Goal: Task Accomplishment & Management: Use online tool/utility

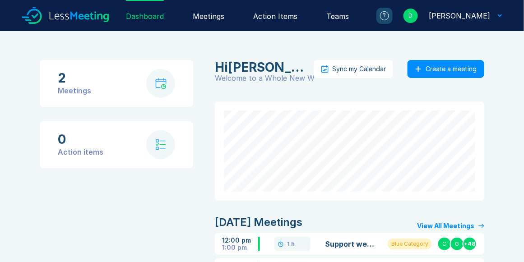
click at [219, 15] on div "Meetings" at bounding box center [209, 15] width 32 height 31
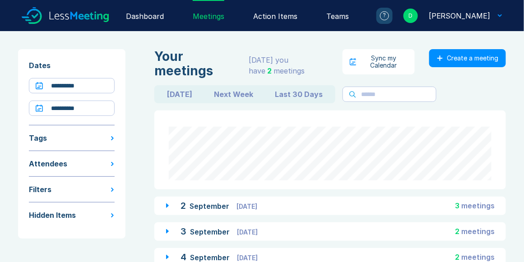
click at [276, 93] on button "Last 30 Days" at bounding box center [299, 94] width 70 height 14
type input "**********"
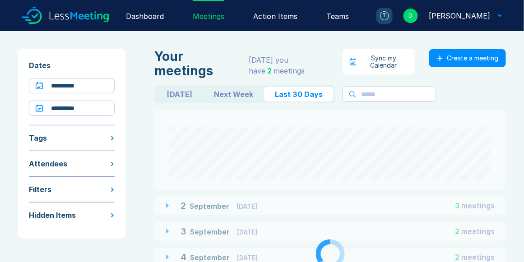
click at [276, 93] on button "Last 30 Days" at bounding box center [299, 94] width 70 height 14
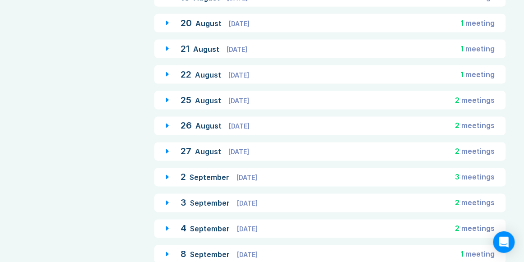
scroll to position [335, 0]
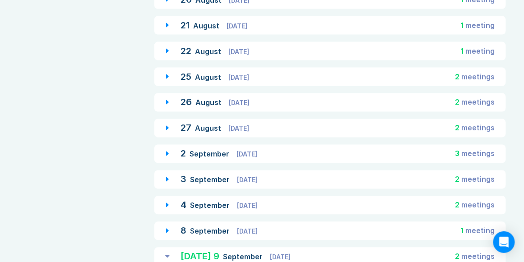
click at [253, 153] on span "Tuesday" at bounding box center [247, 155] width 21 height 8
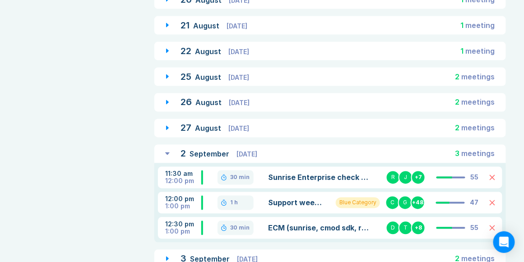
click at [318, 228] on link "ECM (sunrise, cmod sdk, riptide) support discussion" at bounding box center [319, 228] width 102 height 11
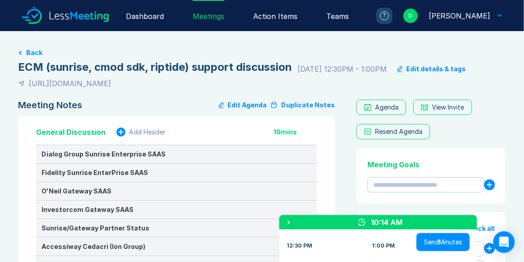
click at [299, 104] on button "Duplicate Notes" at bounding box center [302, 105] width 65 height 11
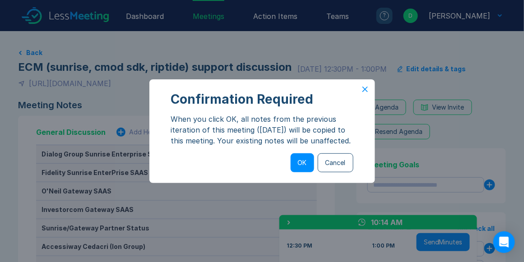
click at [303, 167] on button "OK" at bounding box center [302, 163] width 23 height 19
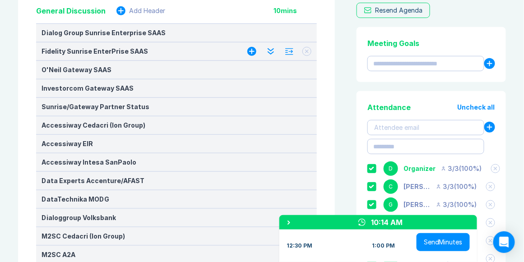
scroll to position [129, 0]
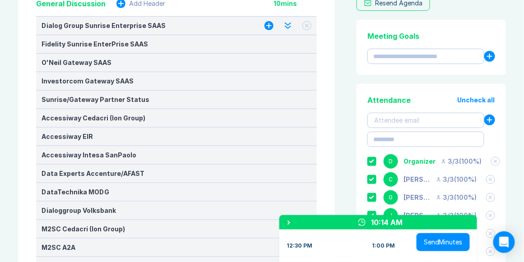
click at [308, 25] on icon at bounding box center [307, 26] width 4 height 4
click at [308, 43] on icon at bounding box center [307, 44] width 4 height 4
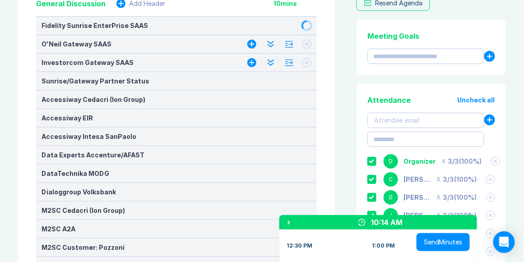
click at [308, 62] on icon at bounding box center [307, 63] width 4 height 4
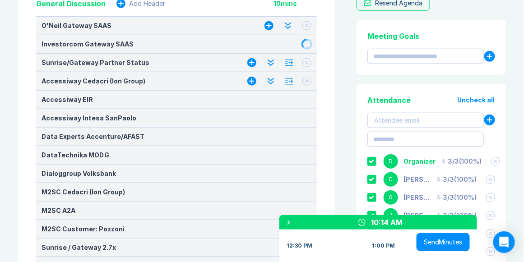
click at [308, 80] on icon at bounding box center [307, 81] width 3 height 3
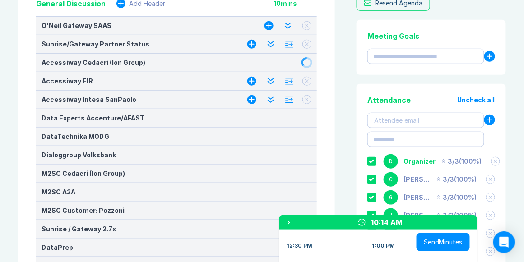
click at [308, 100] on icon at bounding box center [307, 99] width 3 height 3
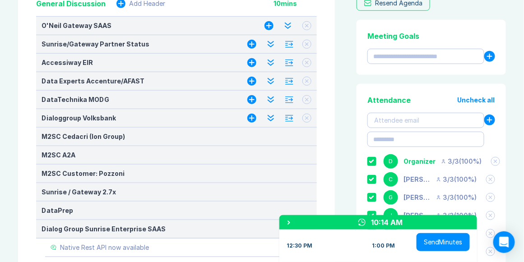
click at [309, 116] on button at bounding box center [307, 118] width 9 height 9
click at [307, 134] on button at bounding box center [307, 136] width 9 height 9
click at [306, 29] on button at bounding box center [307, 25] width 9 height 9
click at [305, 42] on button at bounding box center [307, 44] width 9 height 9
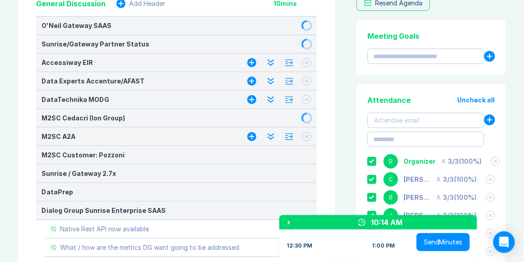
click at [306, 61] on icon at bounding box center [307, 63] width 4 height 4
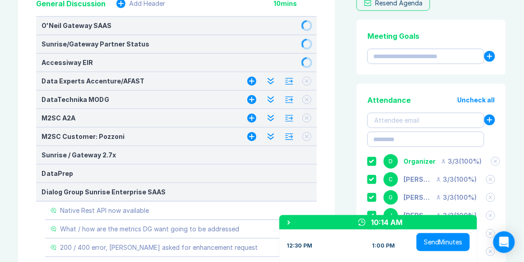
click at [307, 82] on button at bounding box center [307, 81] width 9 height 9
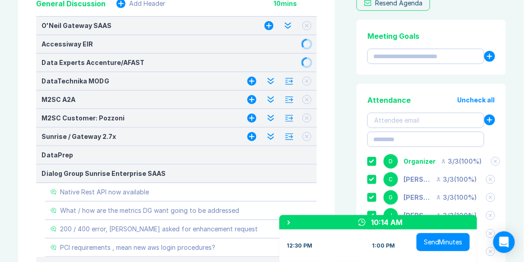
click at [307, 98] on icon at bounding box center [307, 100] width 4 height 4
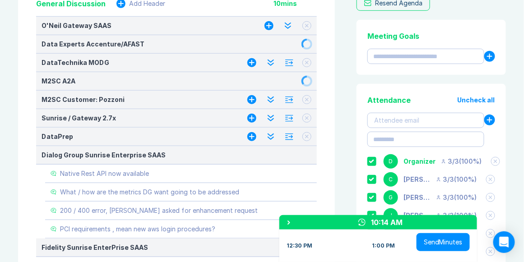
click at [306, 116] on icon at bounding box center [307, 118] width 4 height 4
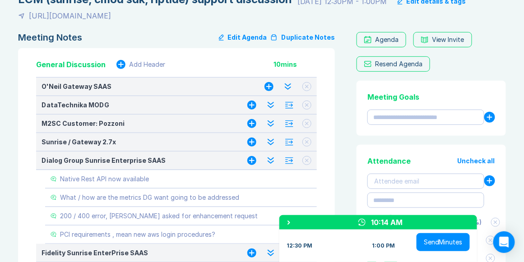
scroll to position [77, 0]
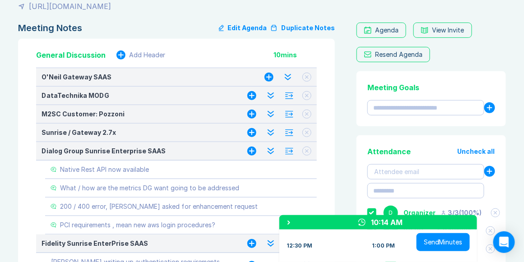
click at [306, 76] on icon at bounding box center [307, 77] width 3 height 3
click at [308, 95] on icon at bounding box center [307, 96] width 4 height 4
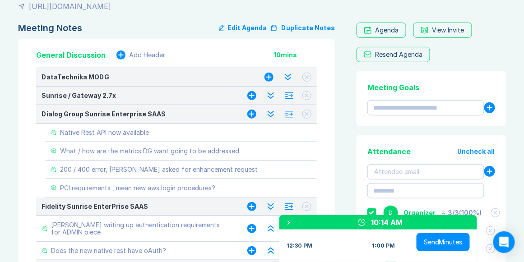
click at [307, 76] on icon at bounding box center [307, 77] width 4 height 4
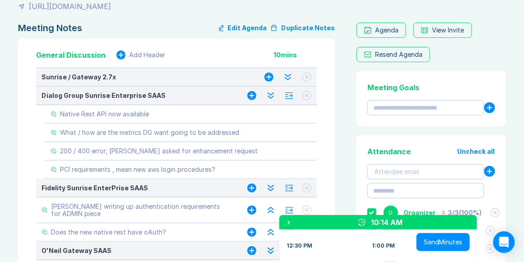
click at [308, 76] on icon at bounding box center [307, 77] width 4 height 4
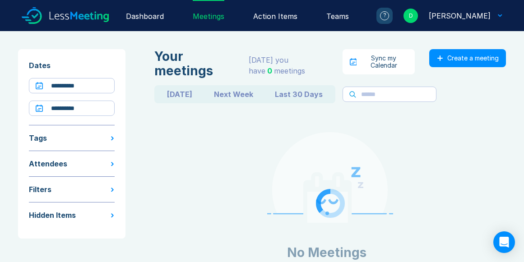
scroll to position [30, 0]
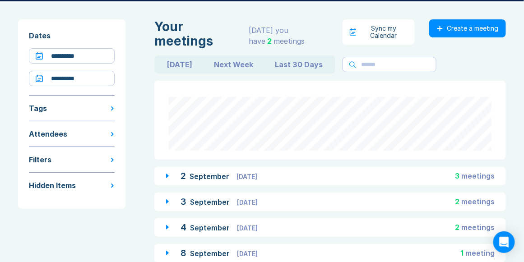
click at [178, 65] on button "Today" at bounding box center [179, 64] width 47 height 14
type input "**********"
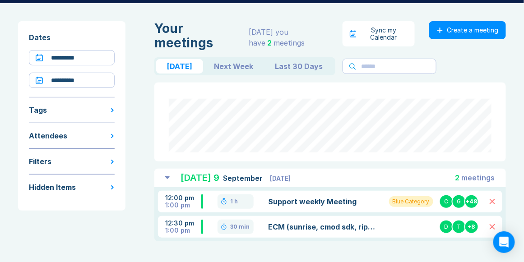
scroll to position [28, 0]
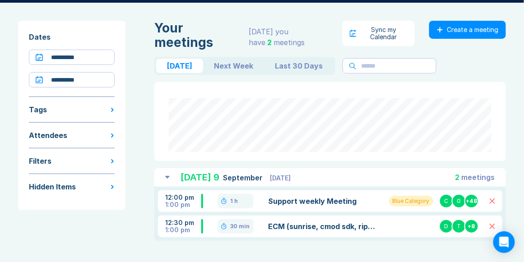
click at [344, 225] on link "ECM (sunrise, cmod sdk, riptide) support discussion" at bounding box center [323, 226] width 110 height 11
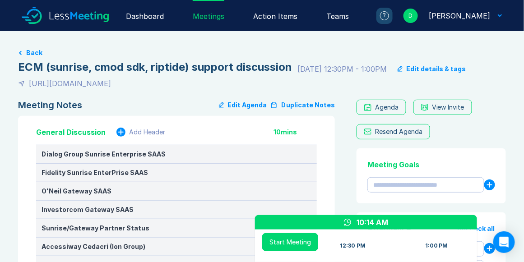
click at [306, 106] on button "Duplicate Notes" at bounding box center [302, 105] width 65 height 11
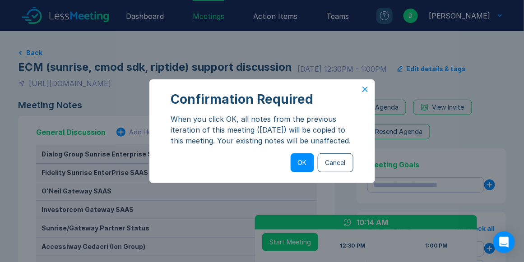
click at [302, 165] on button "OK" at bounding box center [302, 163] width 23 height 19
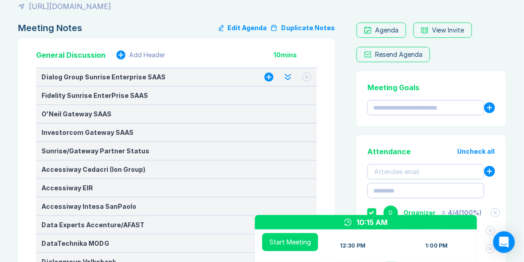
scroll to position [77, 0]
click at [308, 78] on icon at bounding box center [307, 77] width 3 height 3
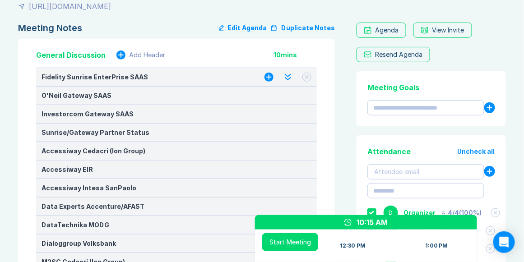
click at [307, 78] on icon at bounding box center [307, 77] width 4 height 4
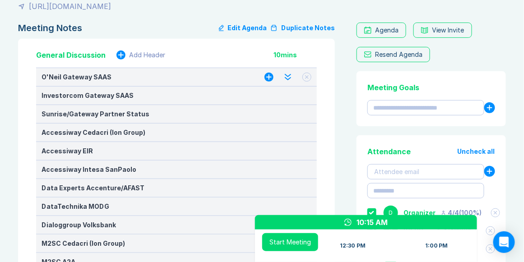
click at [307, 78] on icon at bounding box center [307, 77] width 4 height 4
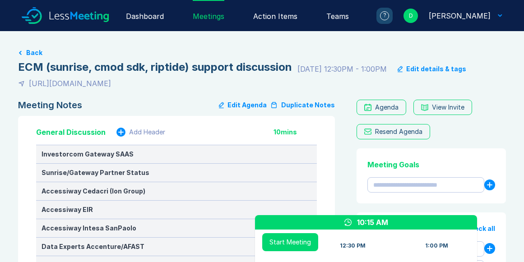
scroll to position [77, 0]
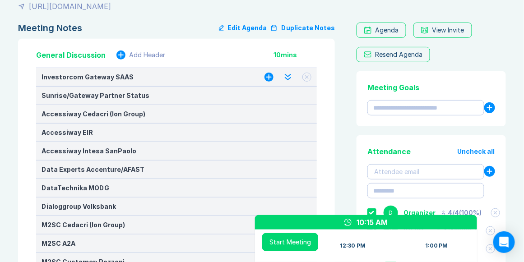
click at [307, 77] on icon at bounding box center [307, 77] width 4 height 4
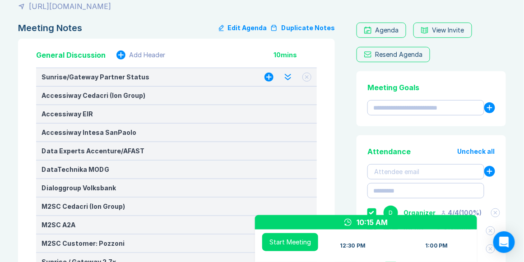
click at [307, 77] on icon at bounding box center [307, 77] width 4 height 4
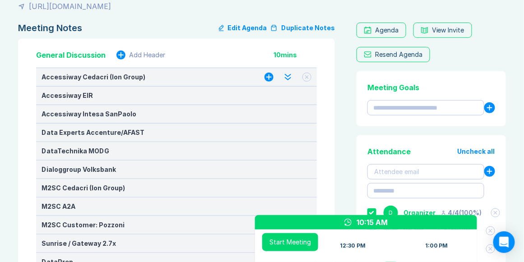
click at [307, 77] on icon at bounding box center [307, 77] width 4 height 4
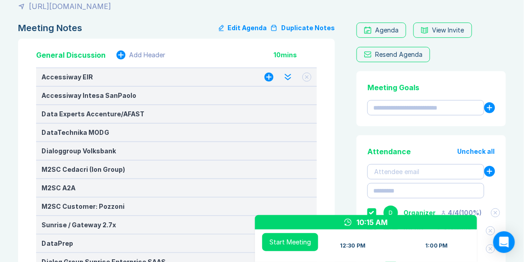
click at [307, 77] on icon at bounding box center [307, 77] width 4 height 4
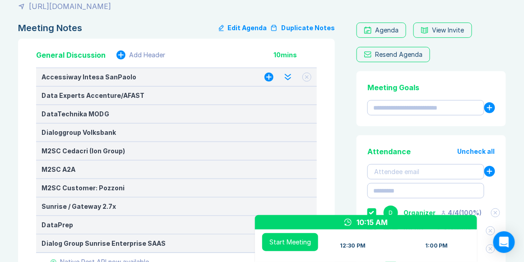
click at [307, 77] on icon at bounding box center [307, 77] width 4 height 4
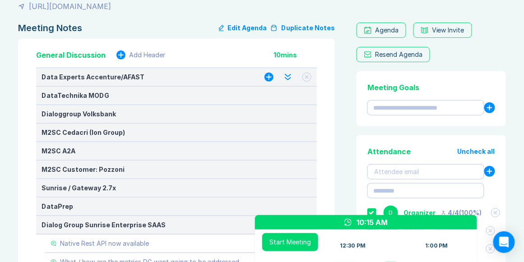
click at [307, 77] on icon at bounding box center [307, 77] width 4 height 4
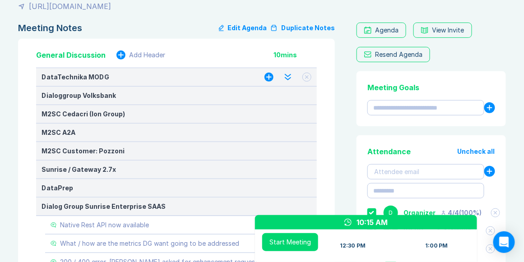
click at [307, 77] on icon at bounding box center [307, 77] width 4 height 4
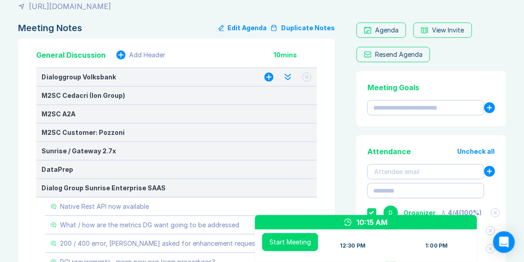
click at [307, 77] on icon at bounding box center [307, 77] width 4 height 4
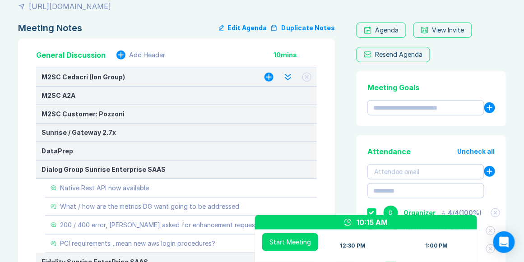
click at [306, 78] on icon at bounding box center [307, 77] width 4 height 4
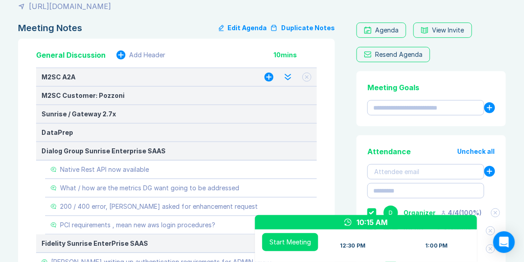
click at [310, 77] on button at bounding box center [307, 77] width 9 height 9
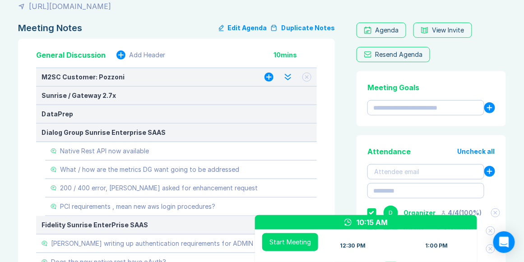
click at [309, 78] on button at bounding box center [307, 77] width 9 height 9
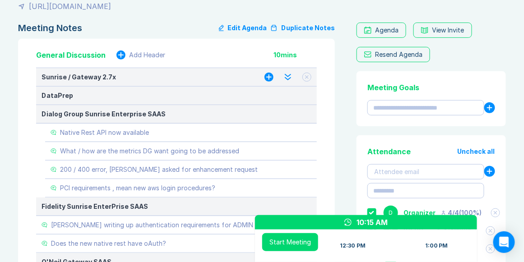
click at [308, 78] on icon at bounding box center [307, 77] width 3 height 3
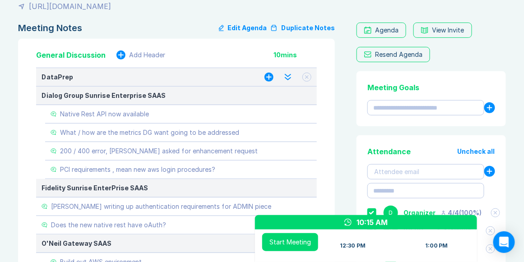
click at [307, 76] on icon at bounding box center [307, 77] width 4 height 4
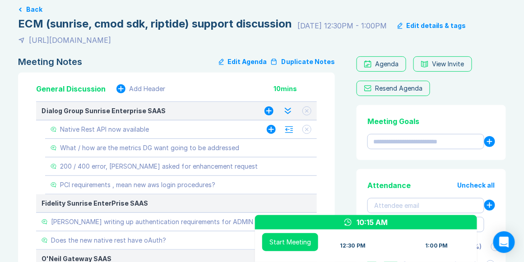
scroll to position [0, 0]
